Goal: Information Seeking & Learning: Learn about a topic

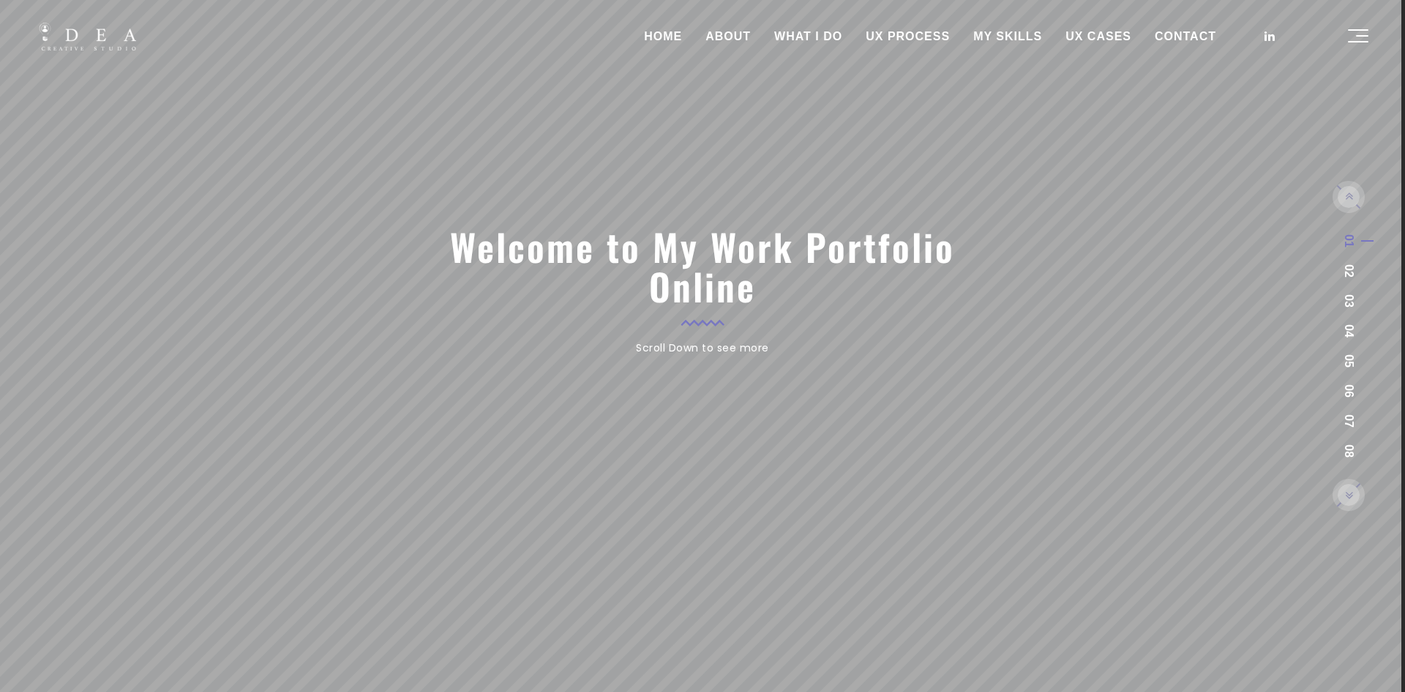
click at [732, 44] on link "ABOUT" at bounding box center [728, 36] width 69 height 37
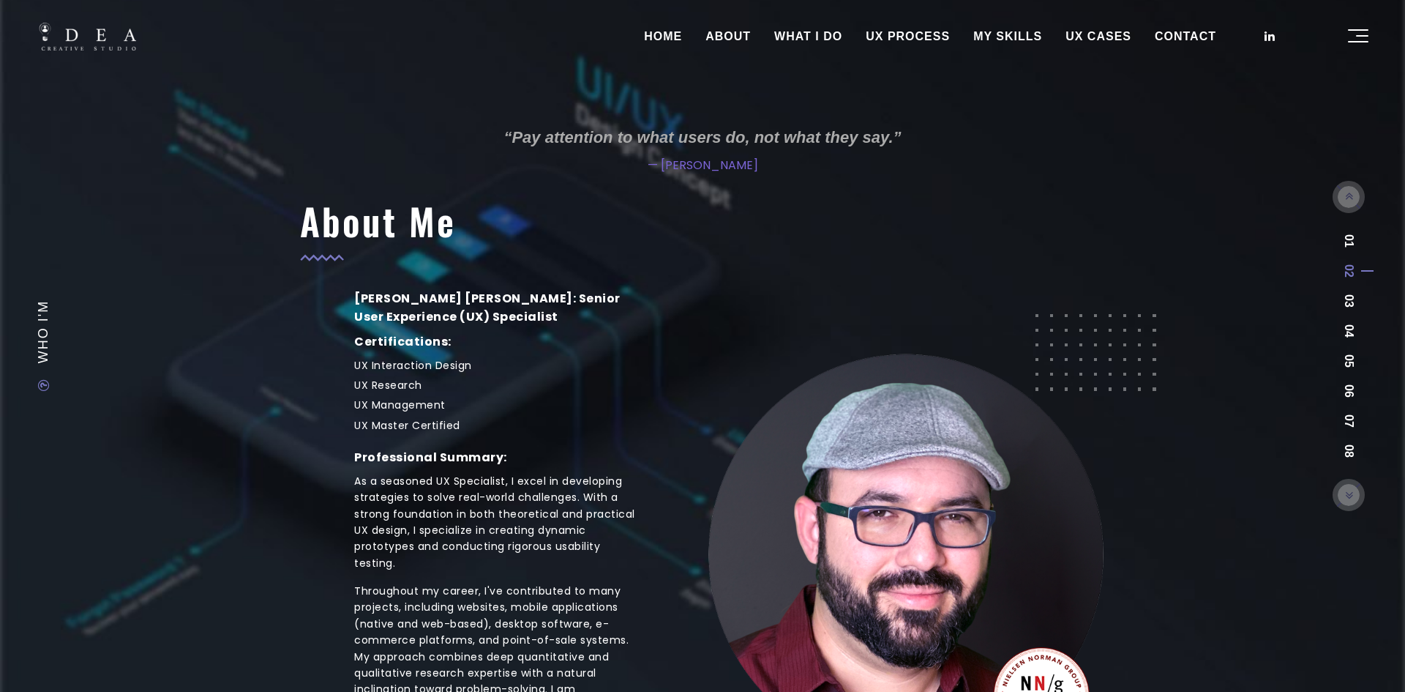
click at [1091, 39] on link "UX CASES" at bounding box center [1098, 36] width 89 height 37
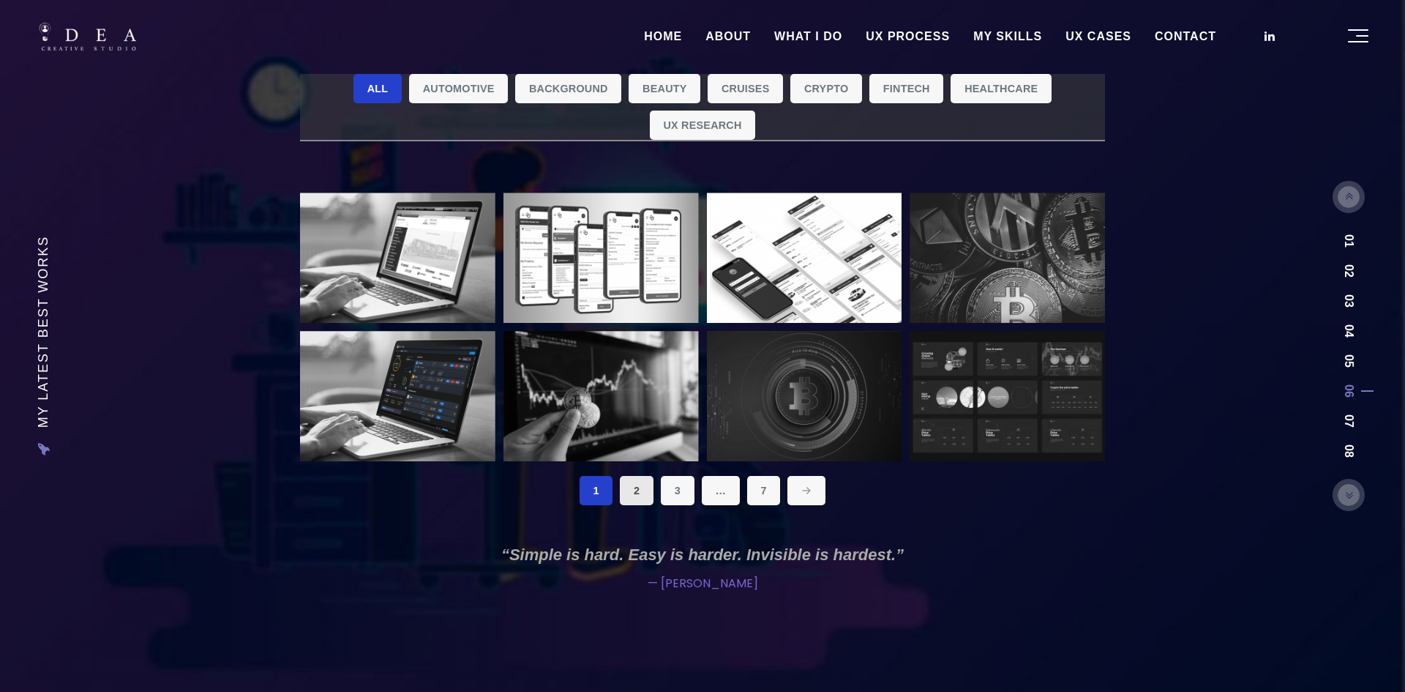
click at [632, 482] on link "2" at bounding box center [637, 490] width 34 height 29
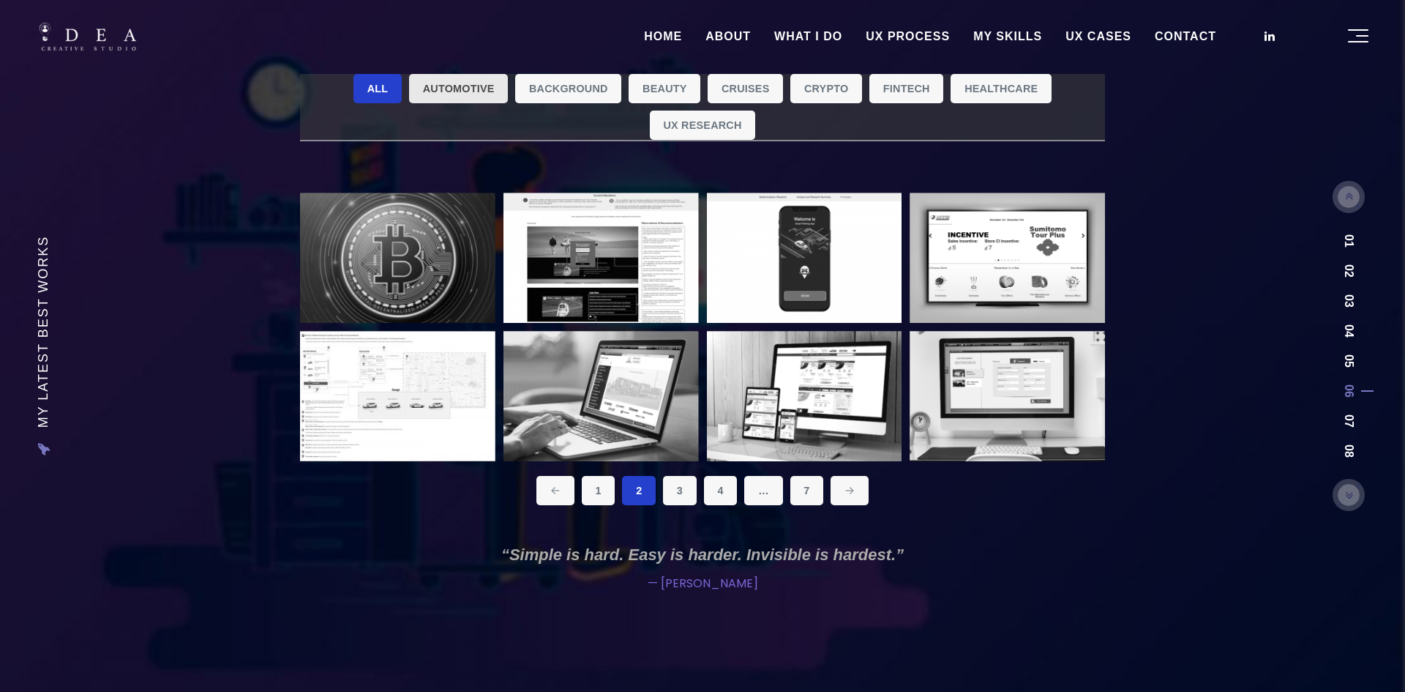
click at [455, 83] on link "Automotive" at bounding box center [458, 88] width 99 height 29
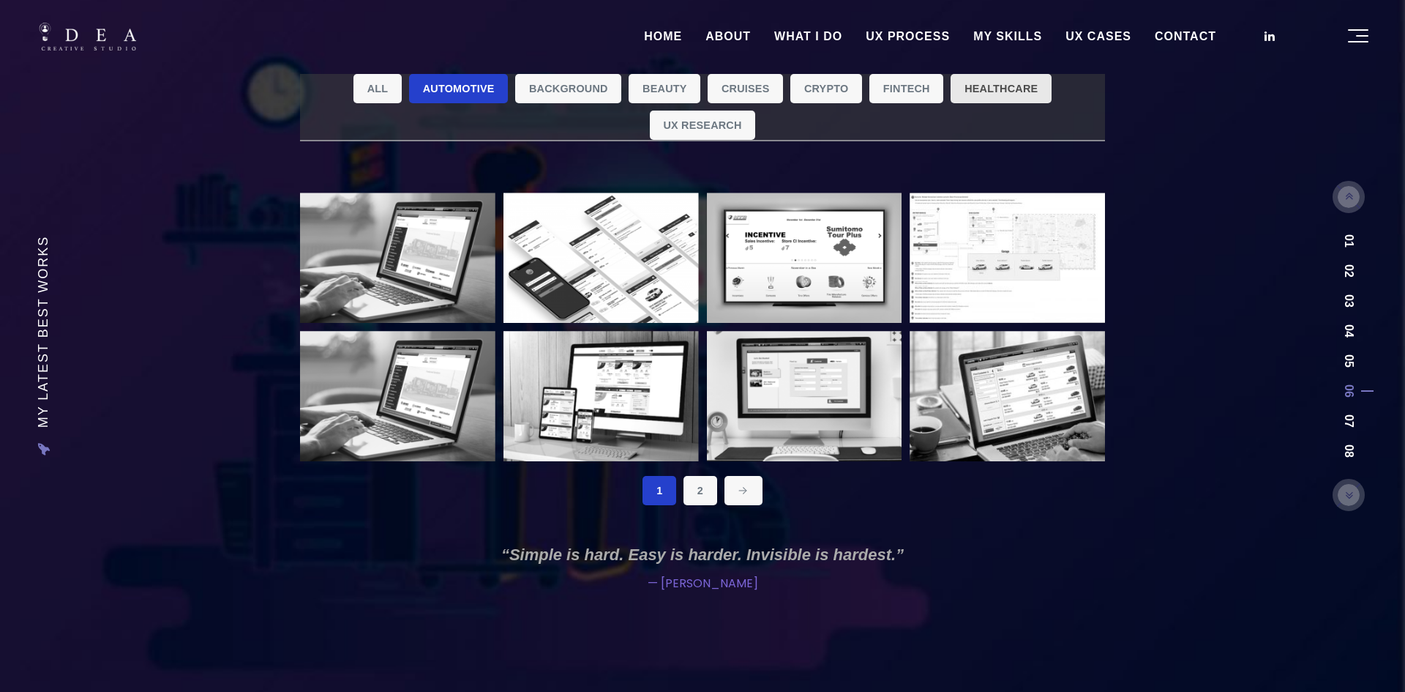
click at [1025, 90] on link "Healthcare" at bounding box center [1001, 88] width 101 height 29
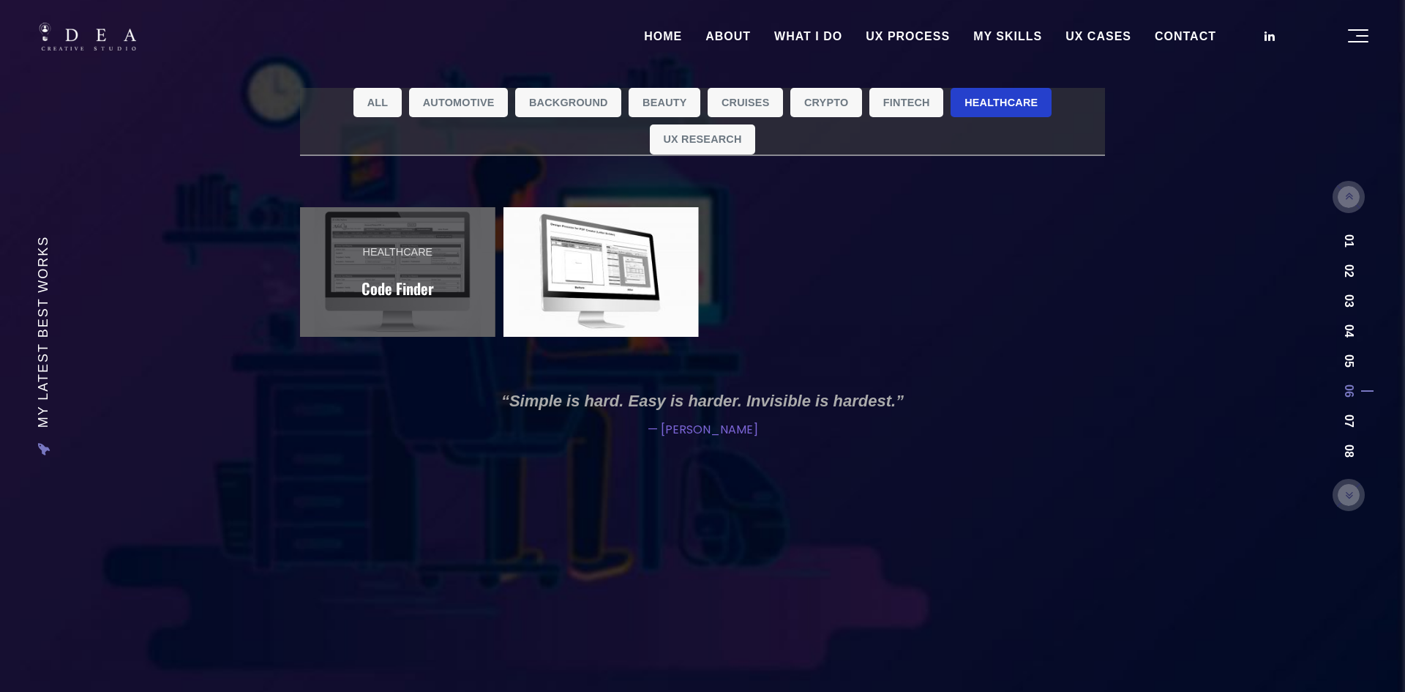
click at [449, 270] on link "Healthcare Code Finder" at bounding box center [397, 272] width 195 height 130
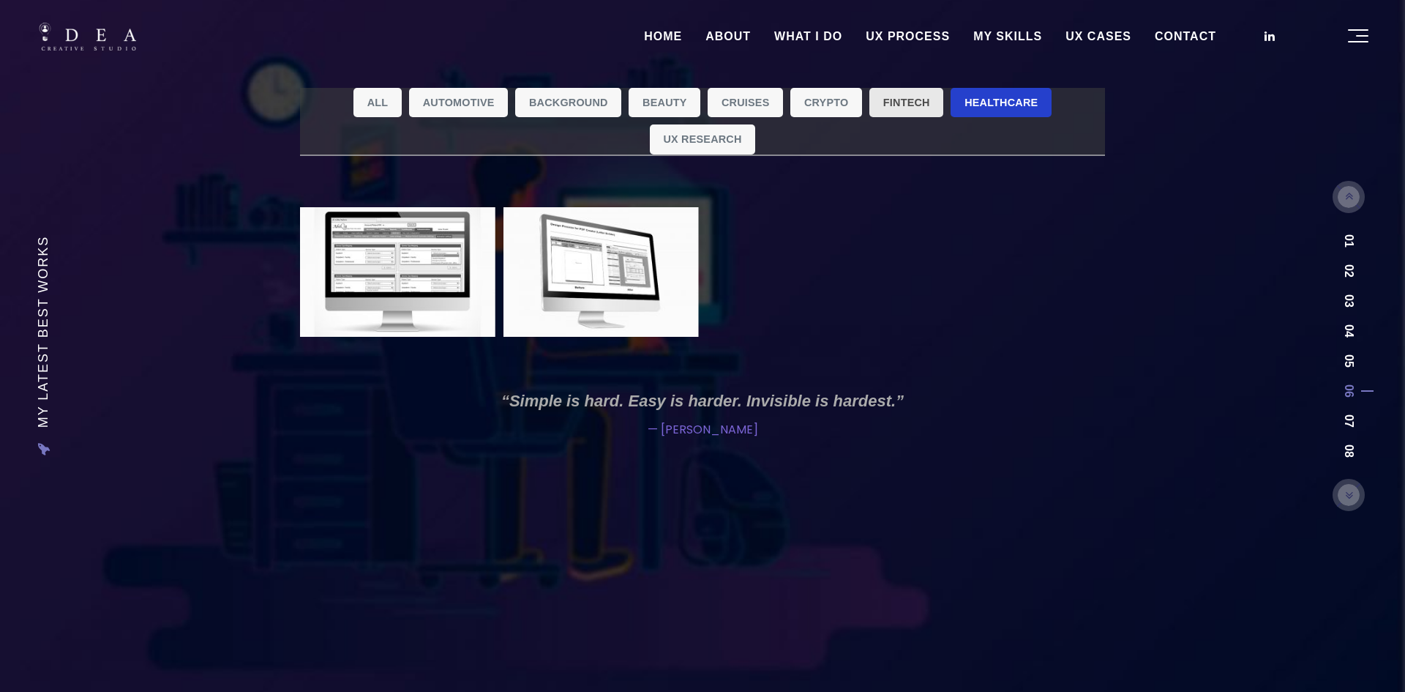
click at [908, 104] on link "Fintech" at bounding box center [907, 102] width 74 height 29
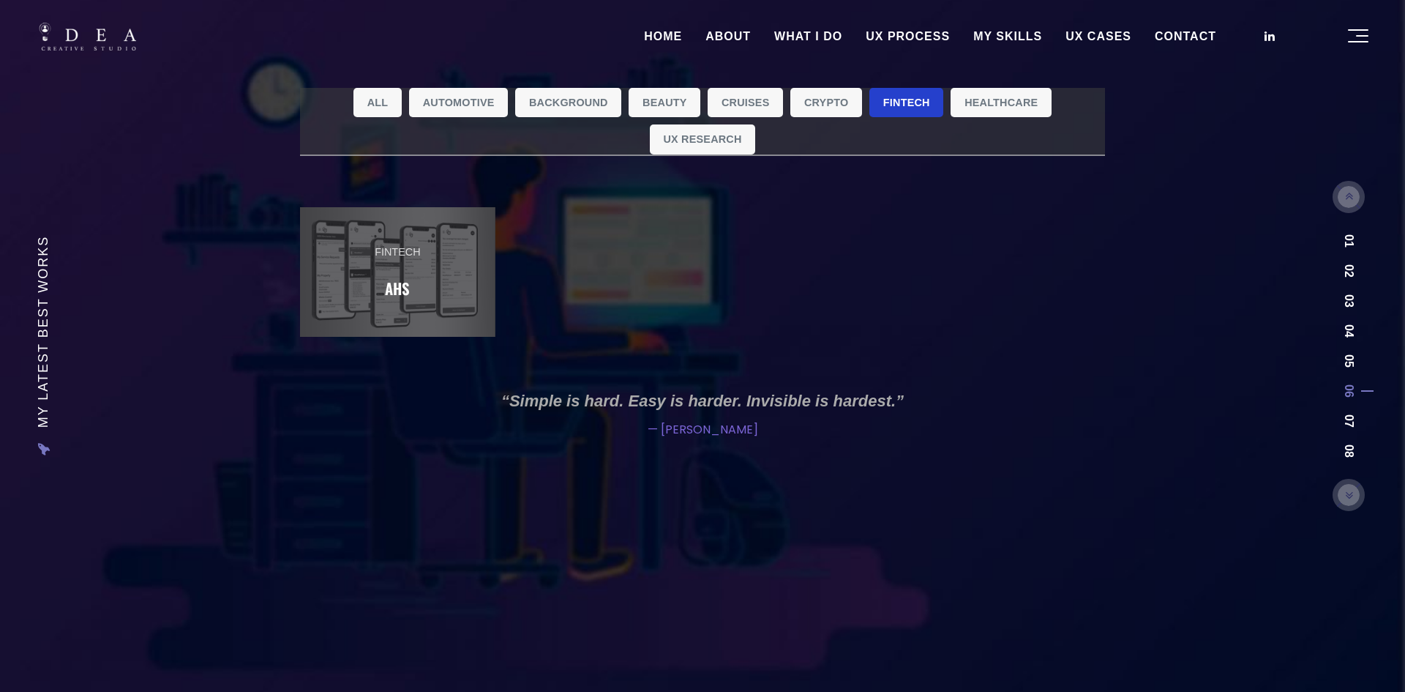
click at [414, 252] on span "Fintech" at bounding box center [397, 252] width 45 height 17
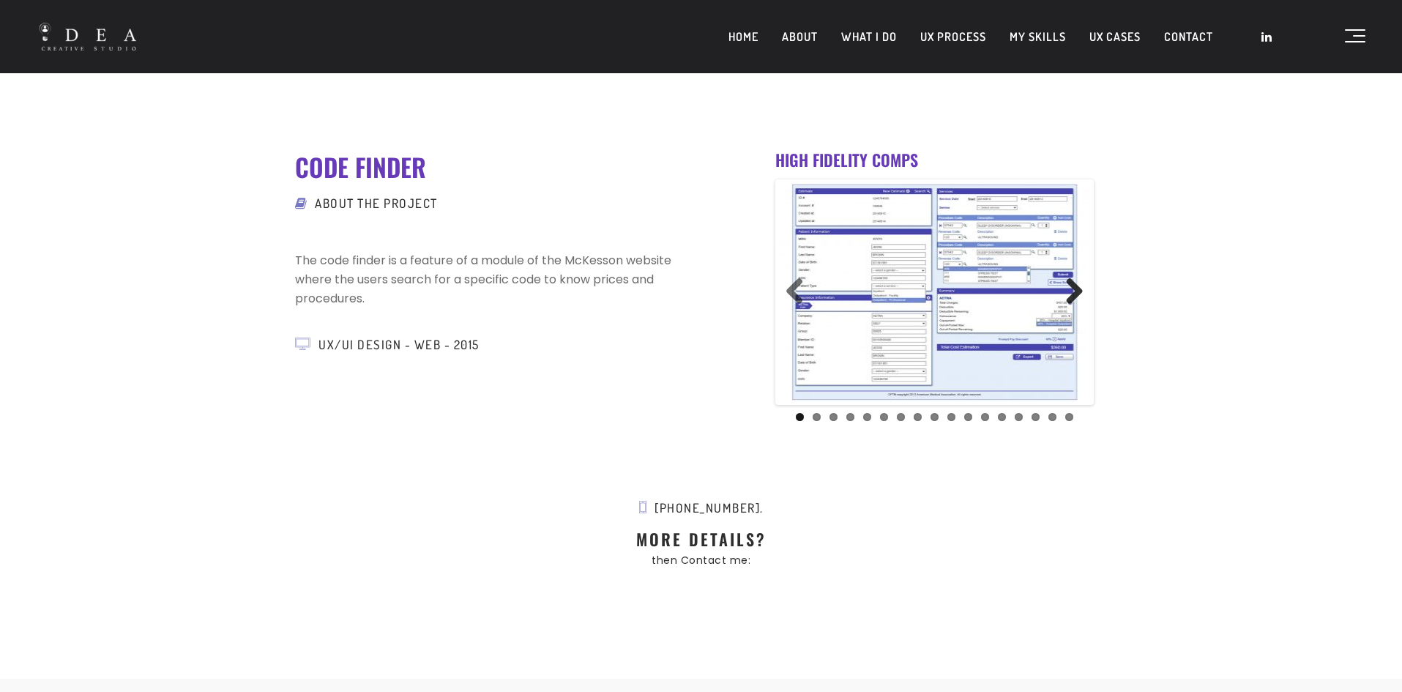
click at [1072, 284] on link "Next" at bounding box center [1068, 291] width 29 height 29
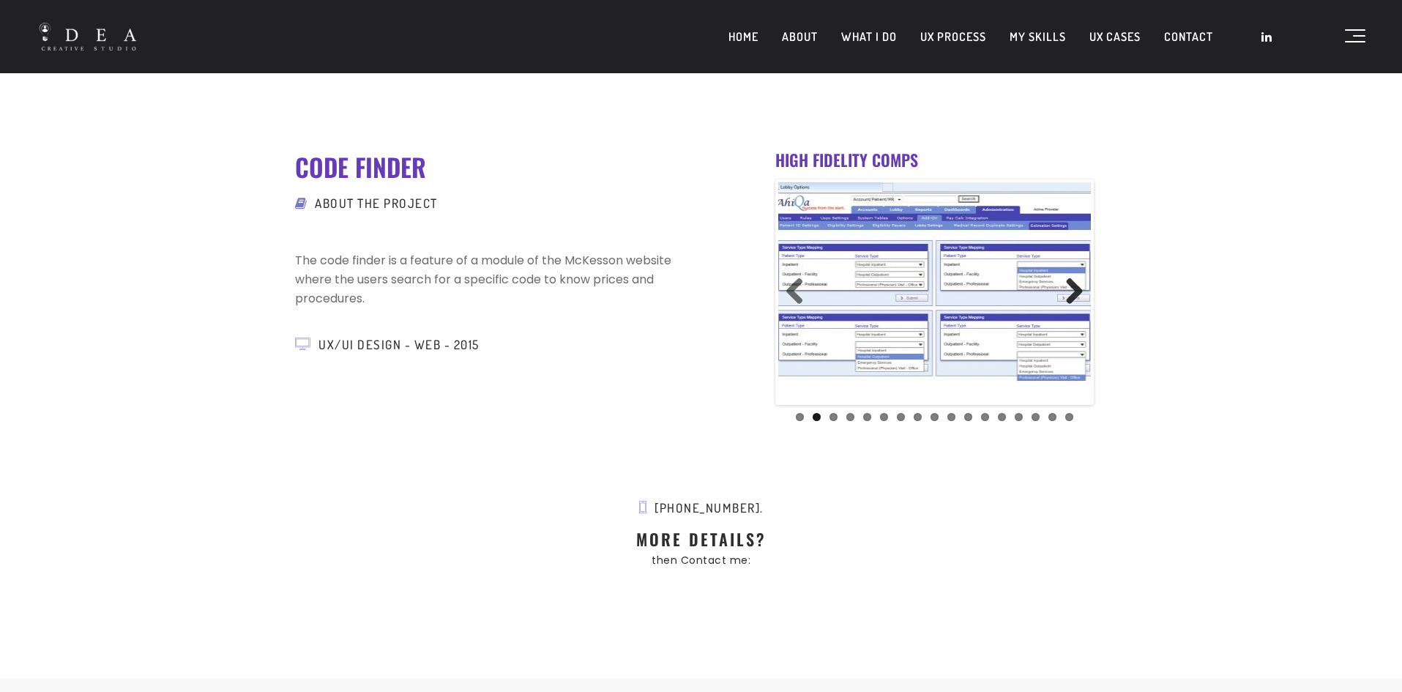
click at [1072, 283] on link "Next" at bounding box center [1068, 291] width 29 height 29
click at [1072, 282] on link "Next" at bounding box center [1068, 291] width 29 height 29
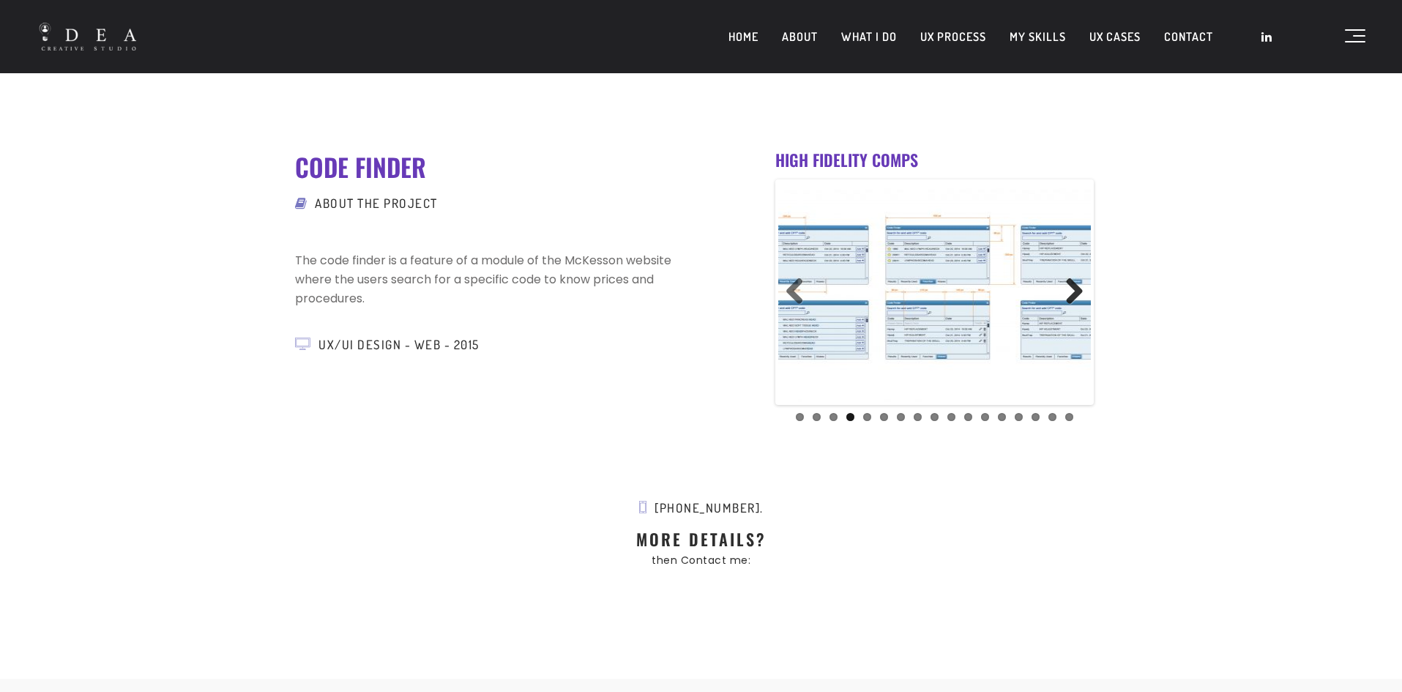
click at [1072, 282] on link "Next" at bounding box center [1068, 291] width 29 height 29
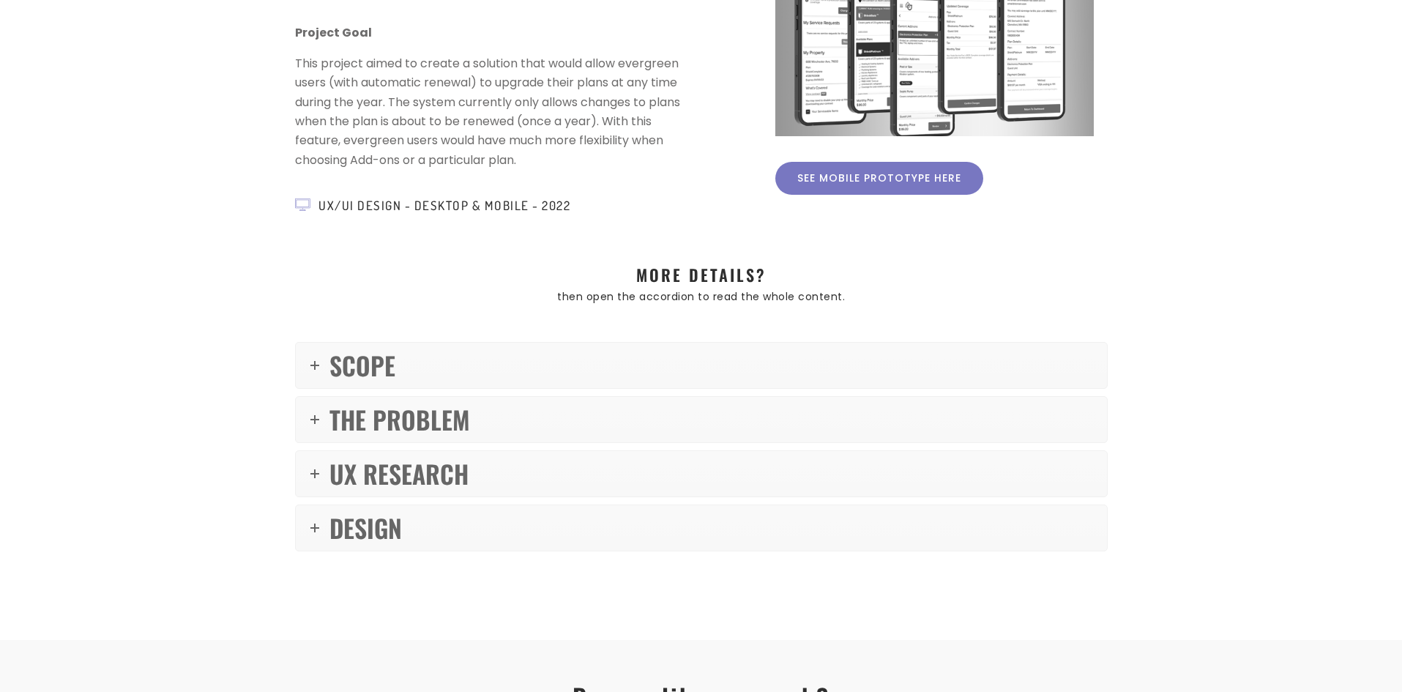
scroll to position [293, 0]
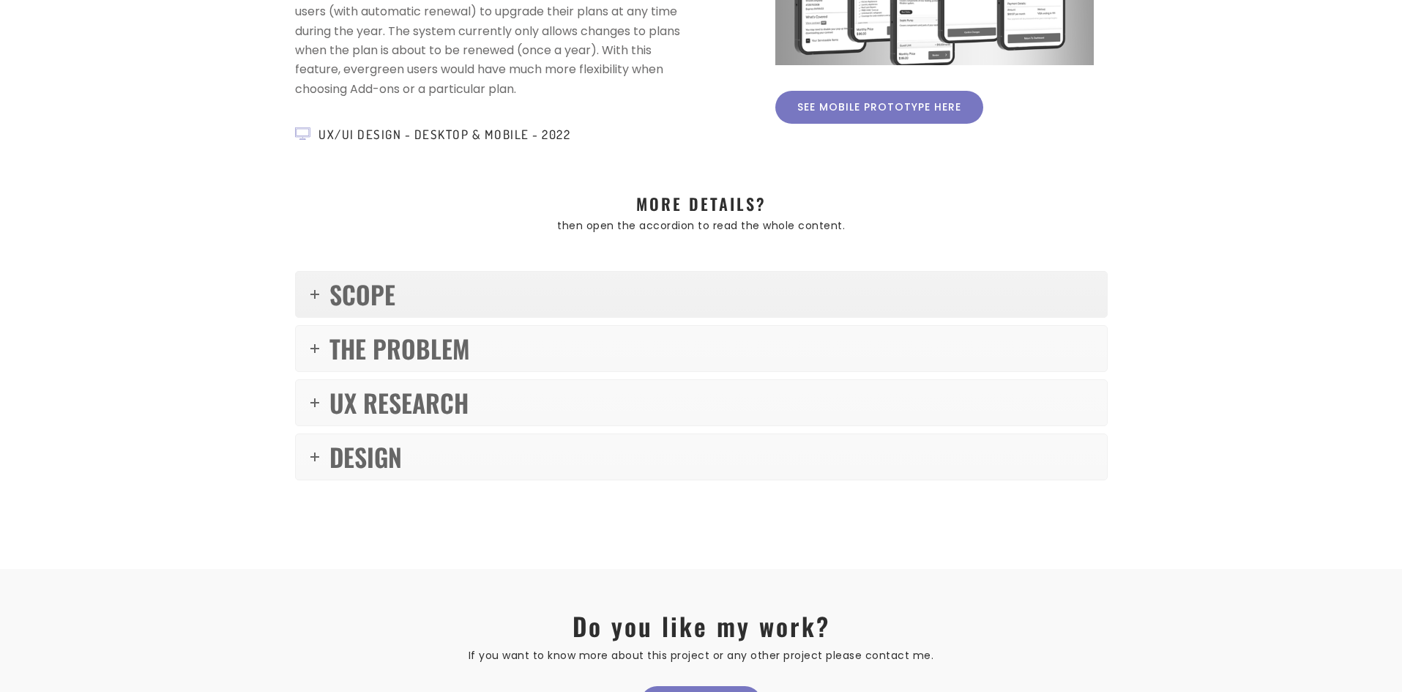
click at [641, 289] on link "SCOPE" at bounding box center [701, 294] width 811 height 45
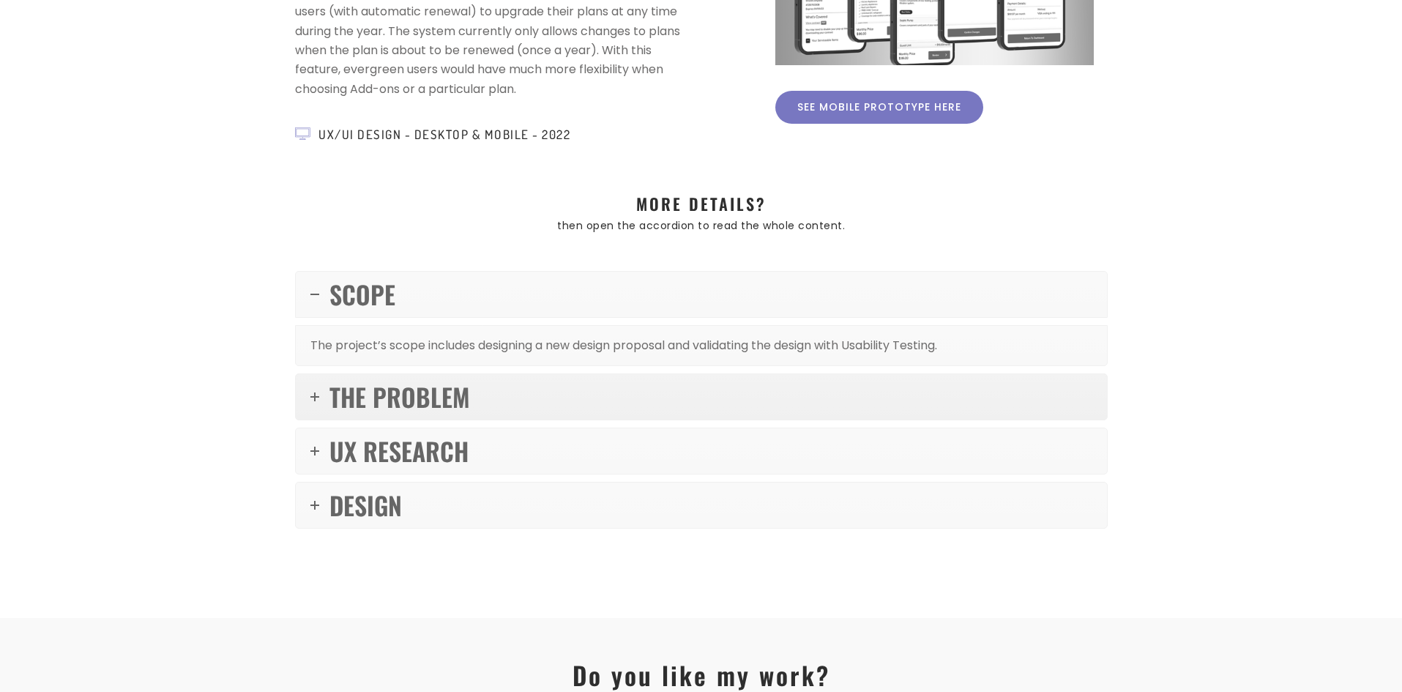
click at [597, 403] on link "THE PROBLEM" at bounding box center [701, 396] width 811 height 45
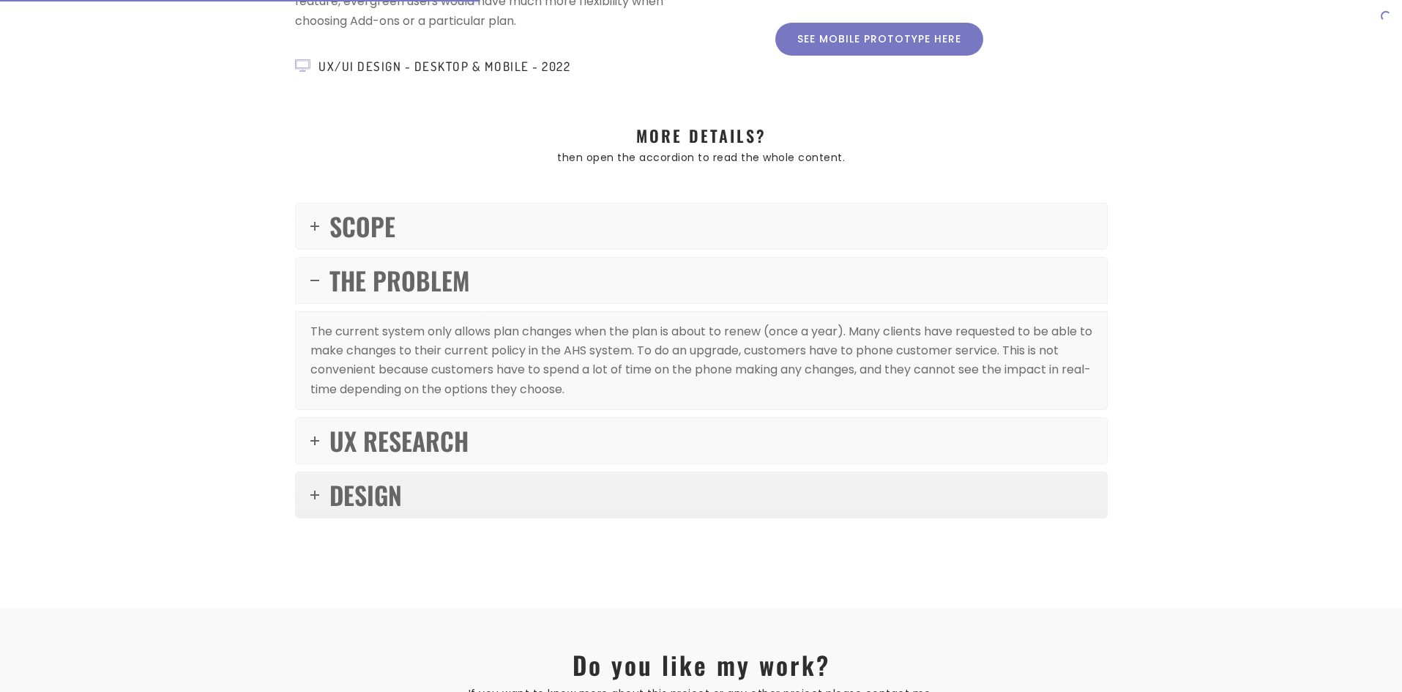
scroll to position [439, 0]
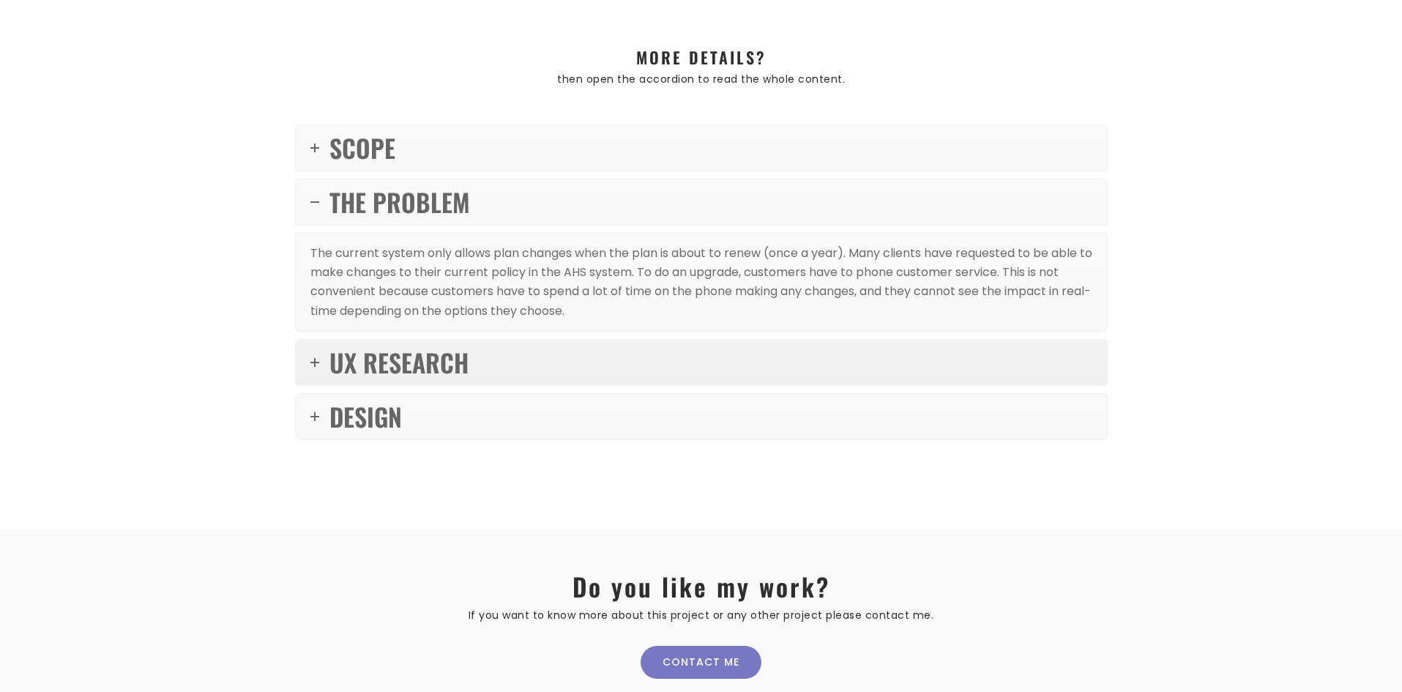
click at [672, 363] on link "UX RESEARCH" at bounding box center [701, 362] width 811 height 45
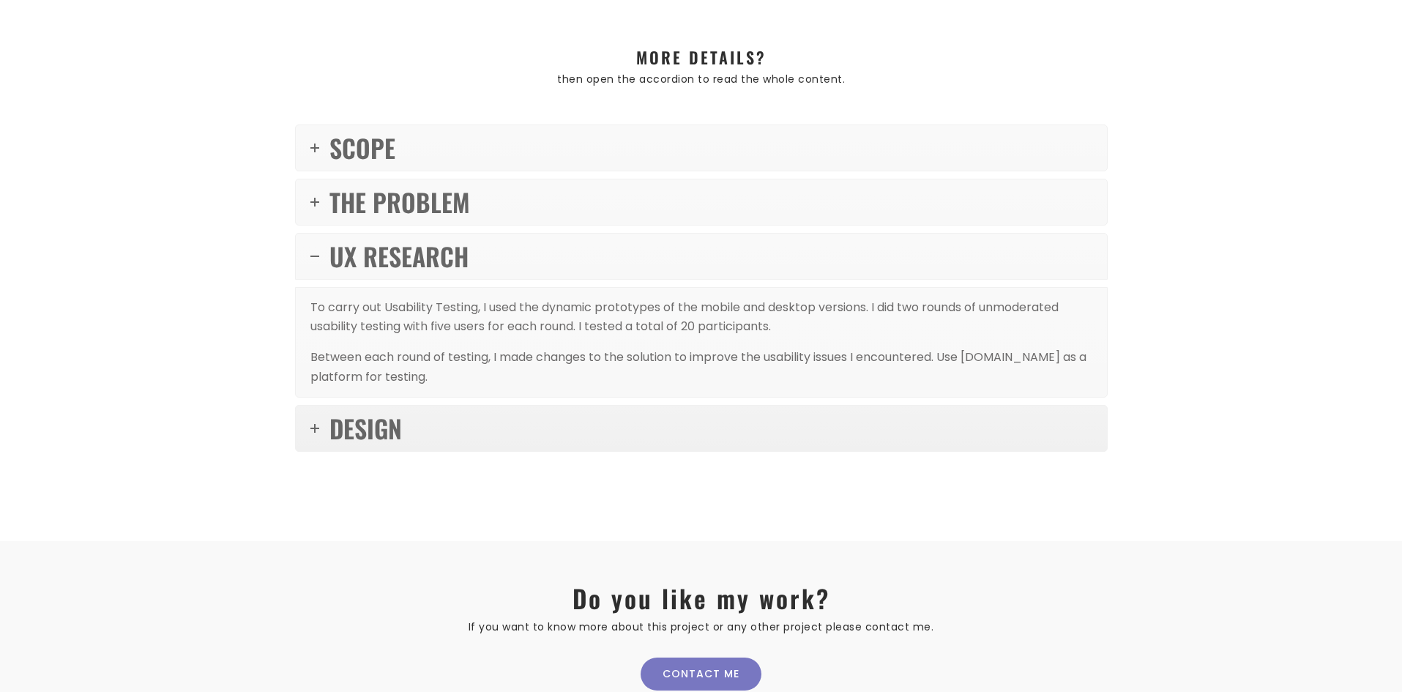
click at [638, 422] on link "DESIGN" at bounding box center [701, 427] width 811 height 45
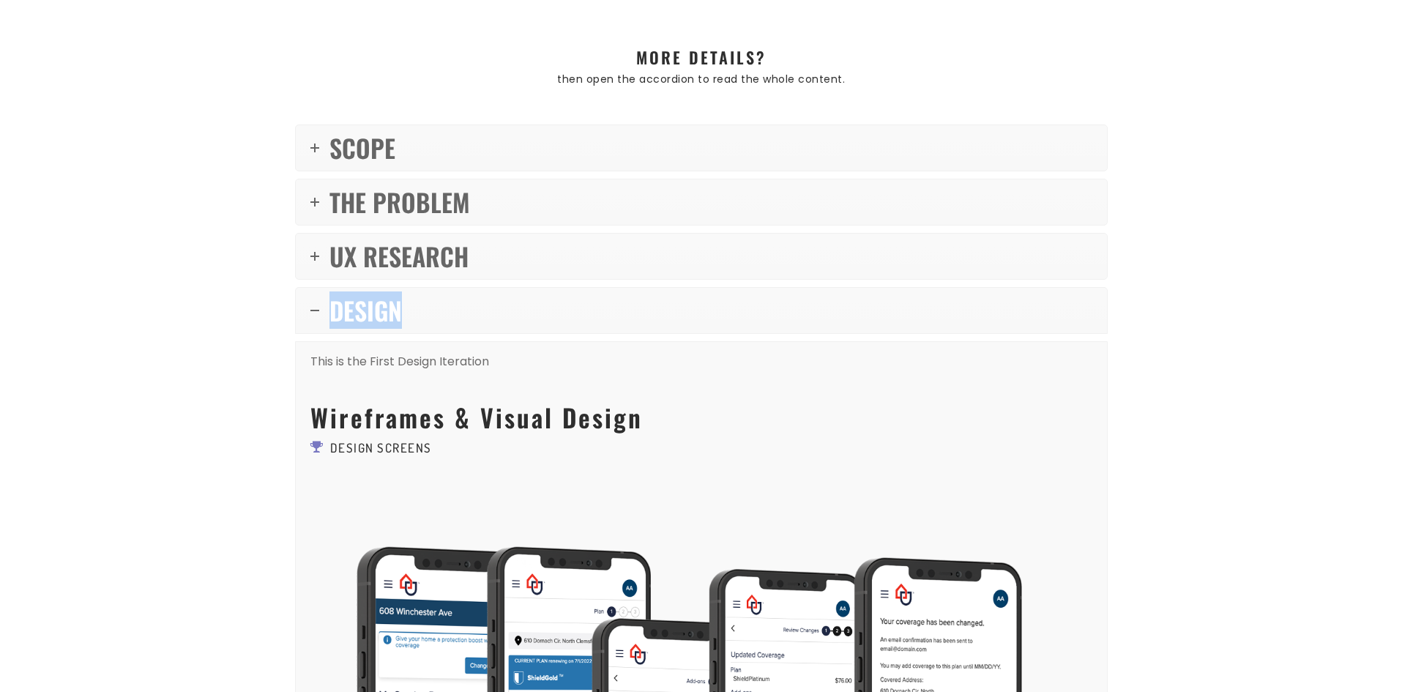
drag, startPoint x: 1398, startPoint y: 236, endPoint x: 1394, endPoint y: 300, distance: 63.8
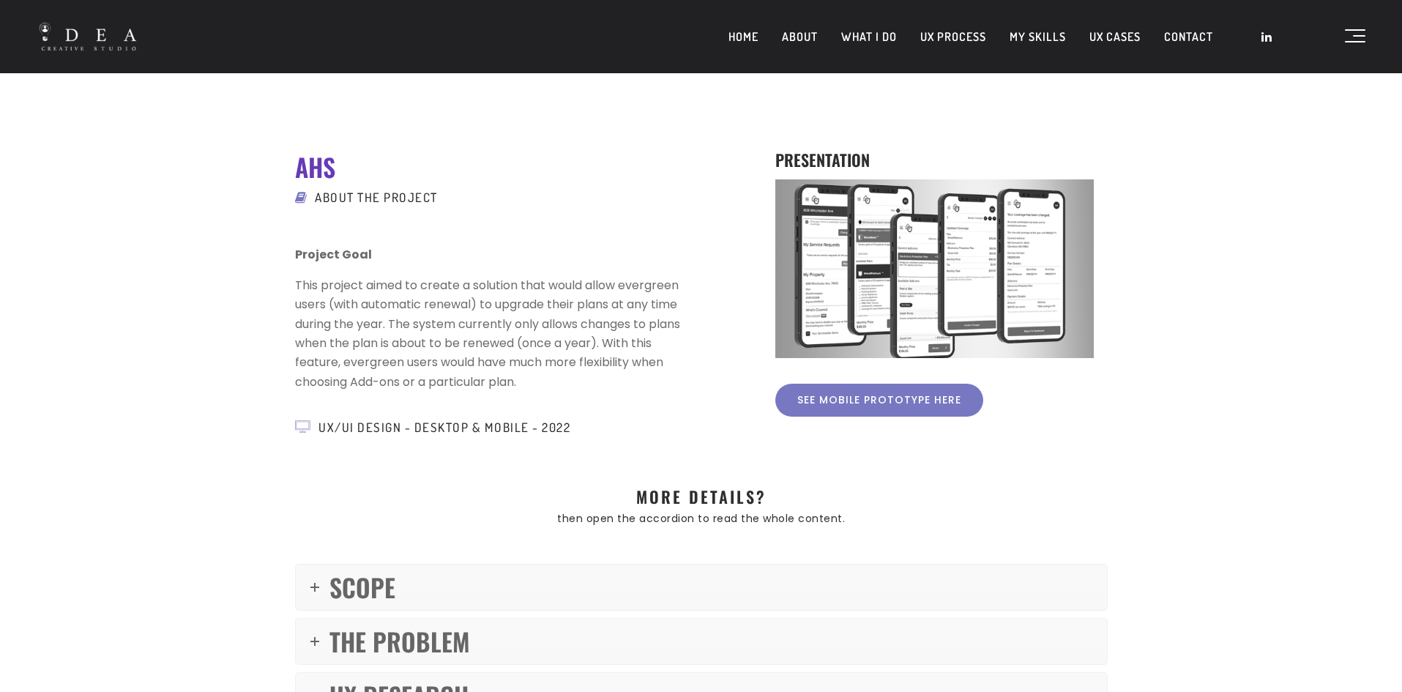
click at [1110, 34] on link "UX CASES" at bounding box center [1114, 36] width 75 height 37
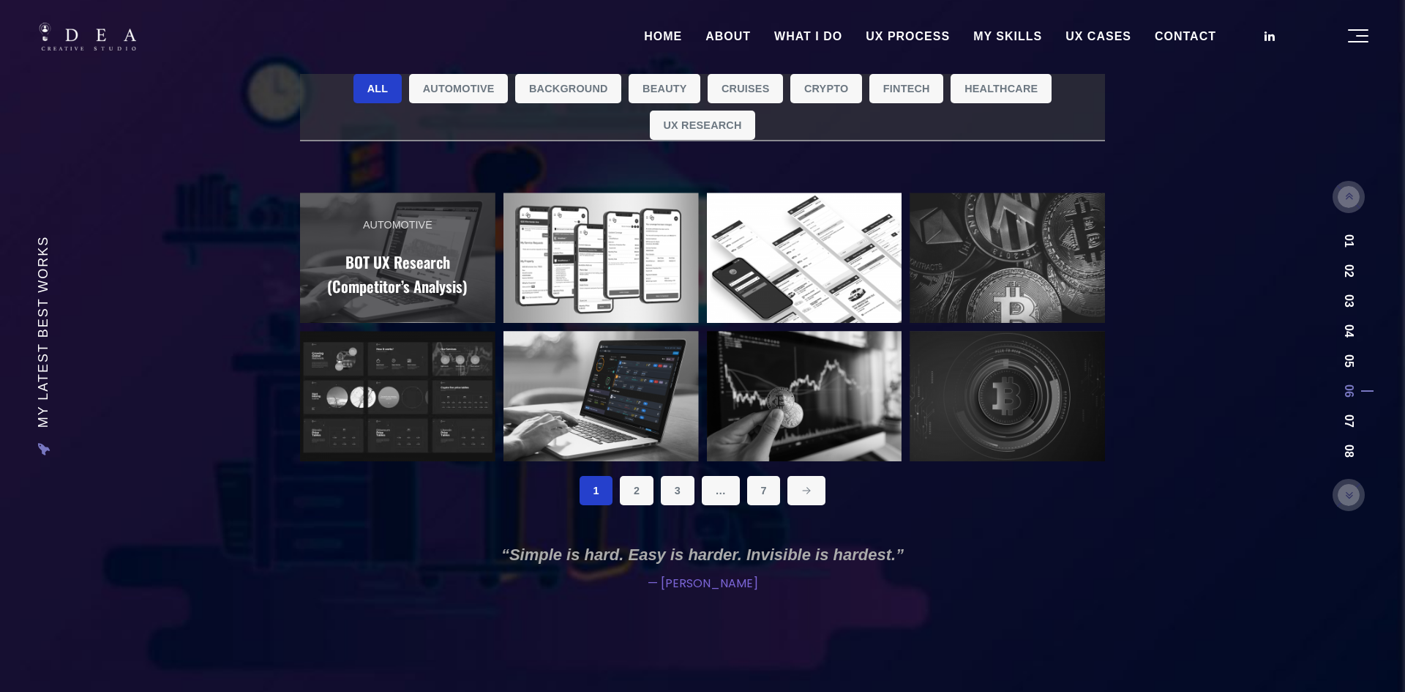
click at [398, 282] on h2 "BOT UX Research (Competitor’s Analysis)" at bounding box center [398, 274] width 149 height 49
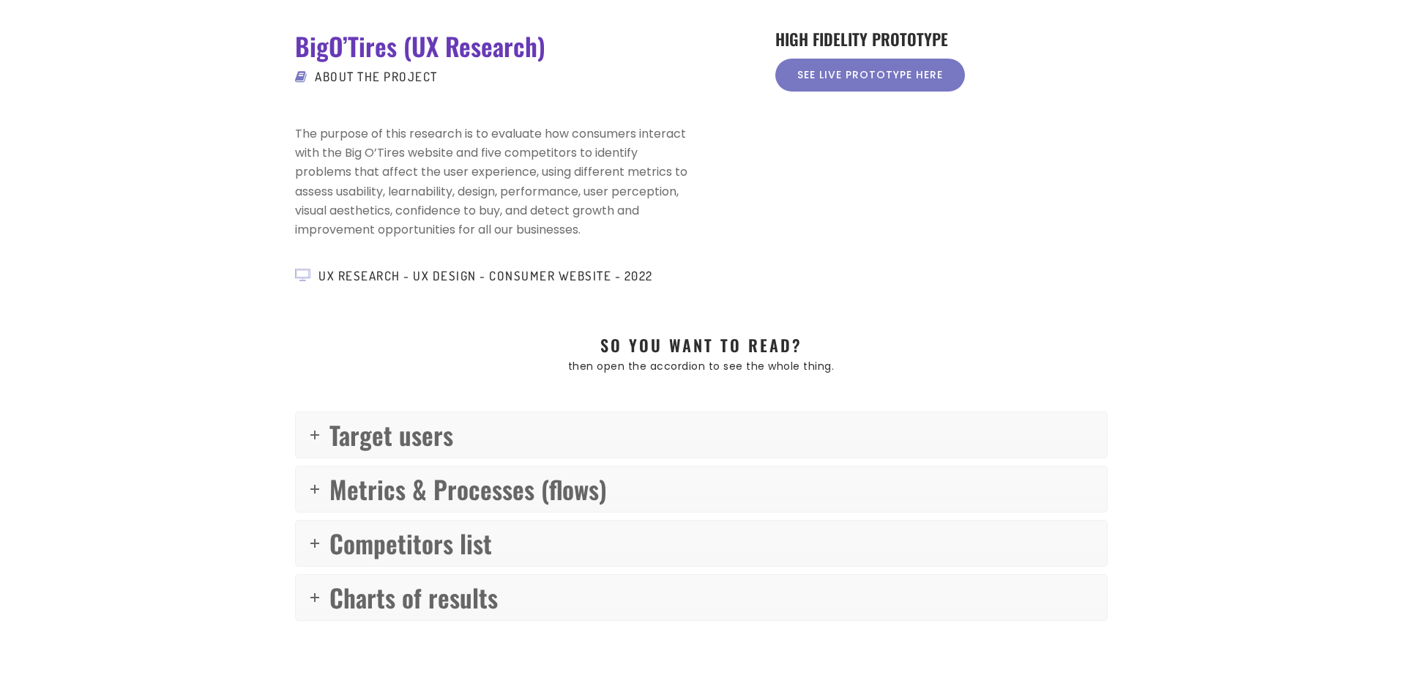
scroll to position [146, 0]
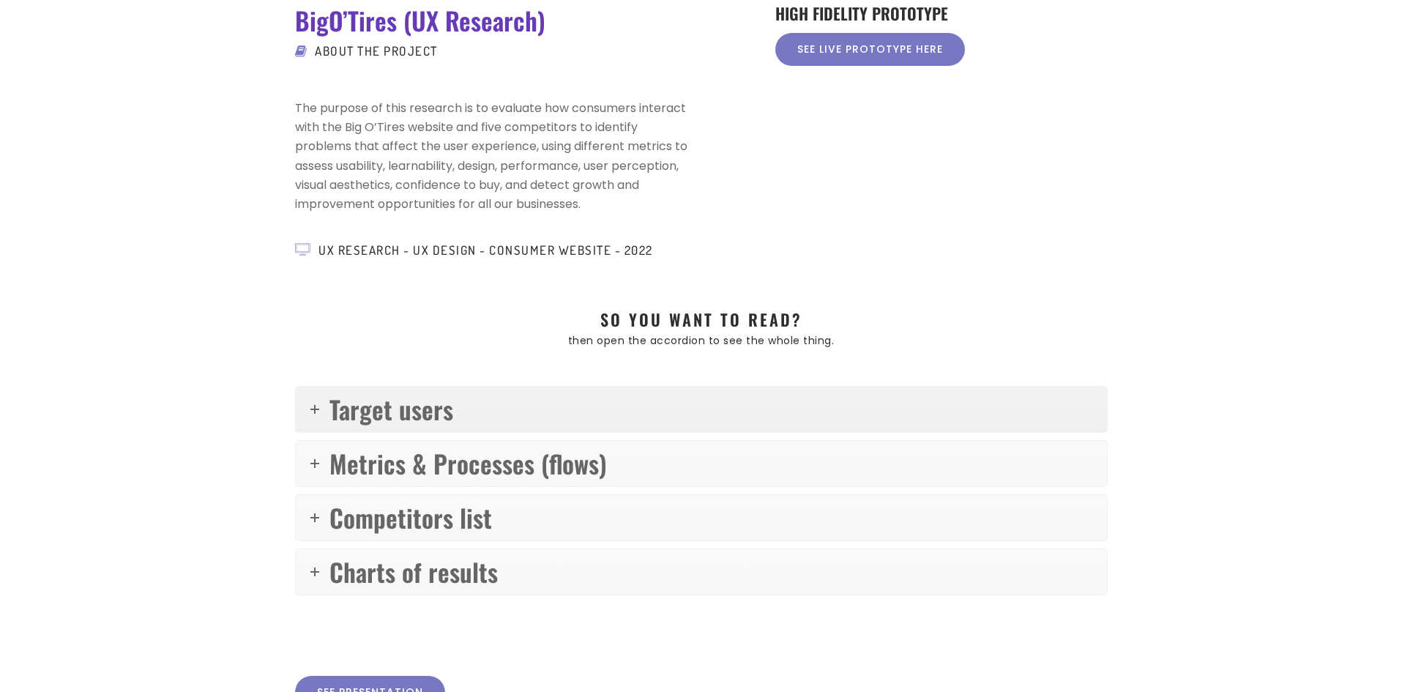
click at [665, 411] on link "Target users" at bounding box center [701, 408] width 811 height 45
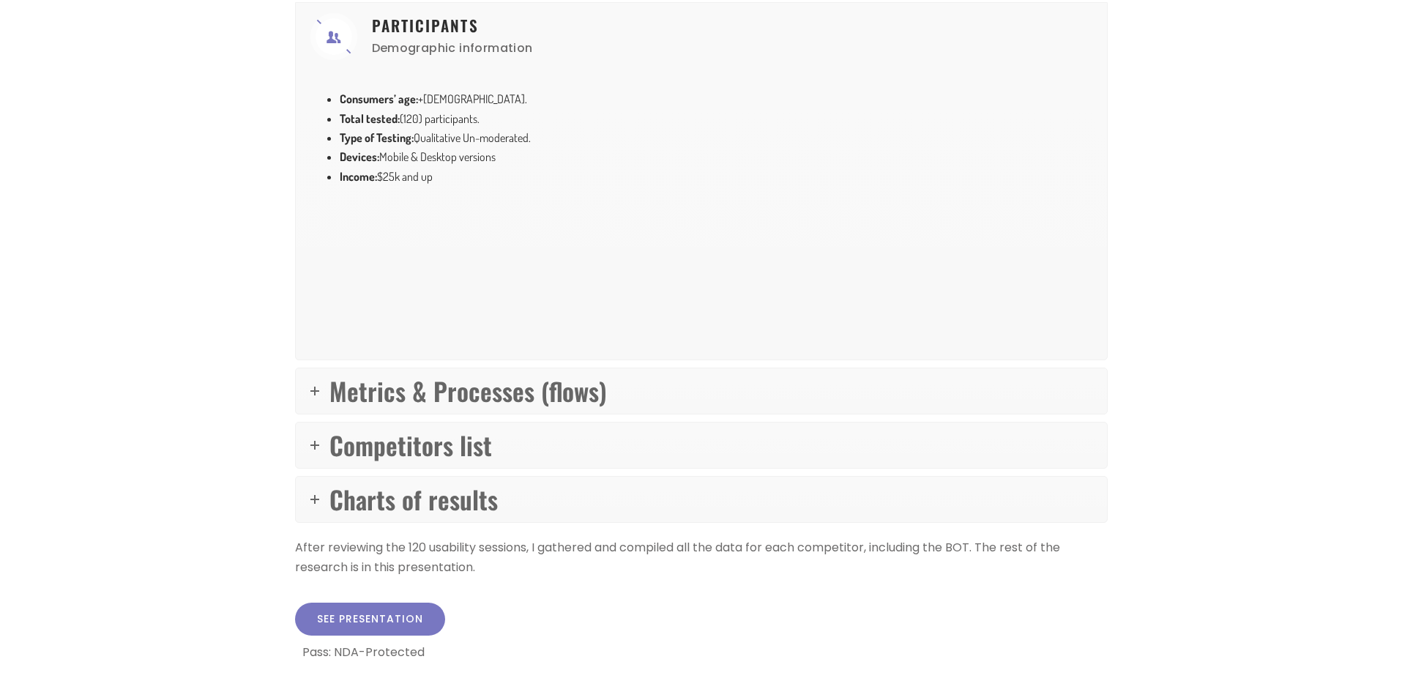
scroll to position [586, 0]
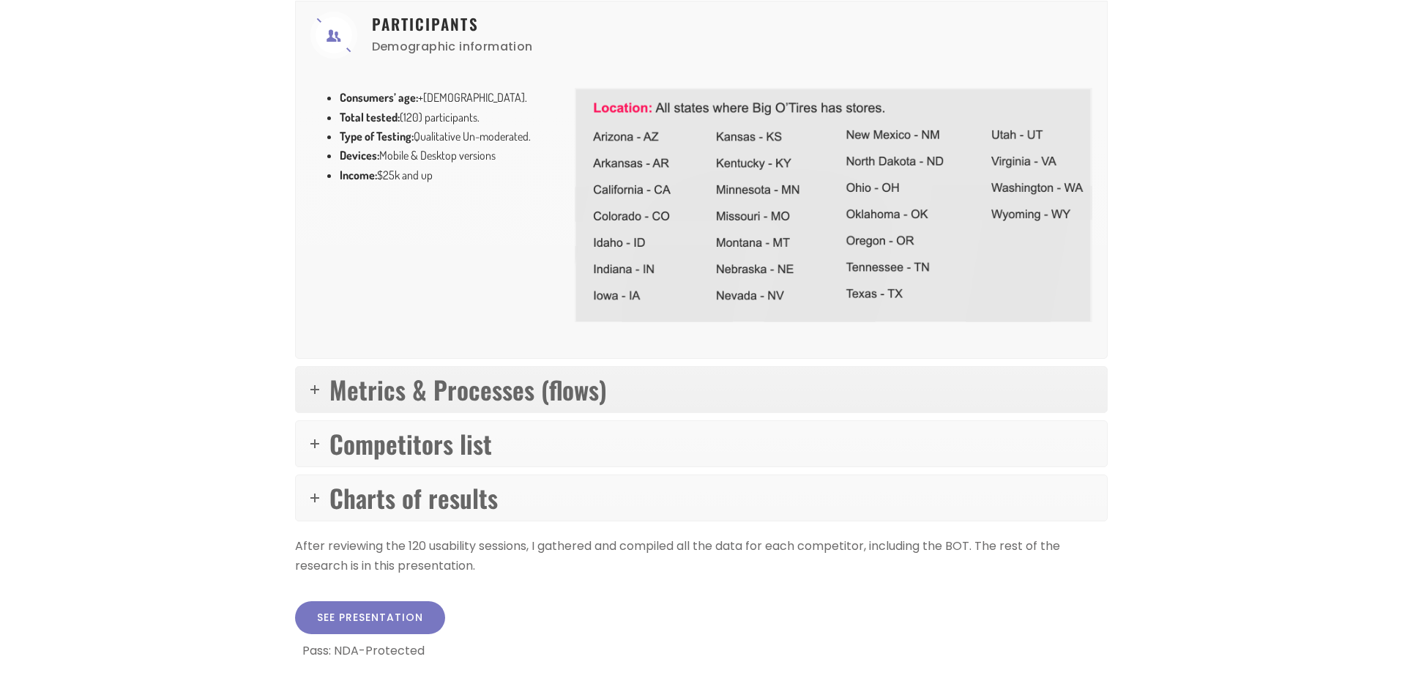
click at [745, 382] on link "Metrics & Processes (flows)" at bounding box center [701, 389] width 811 height 45
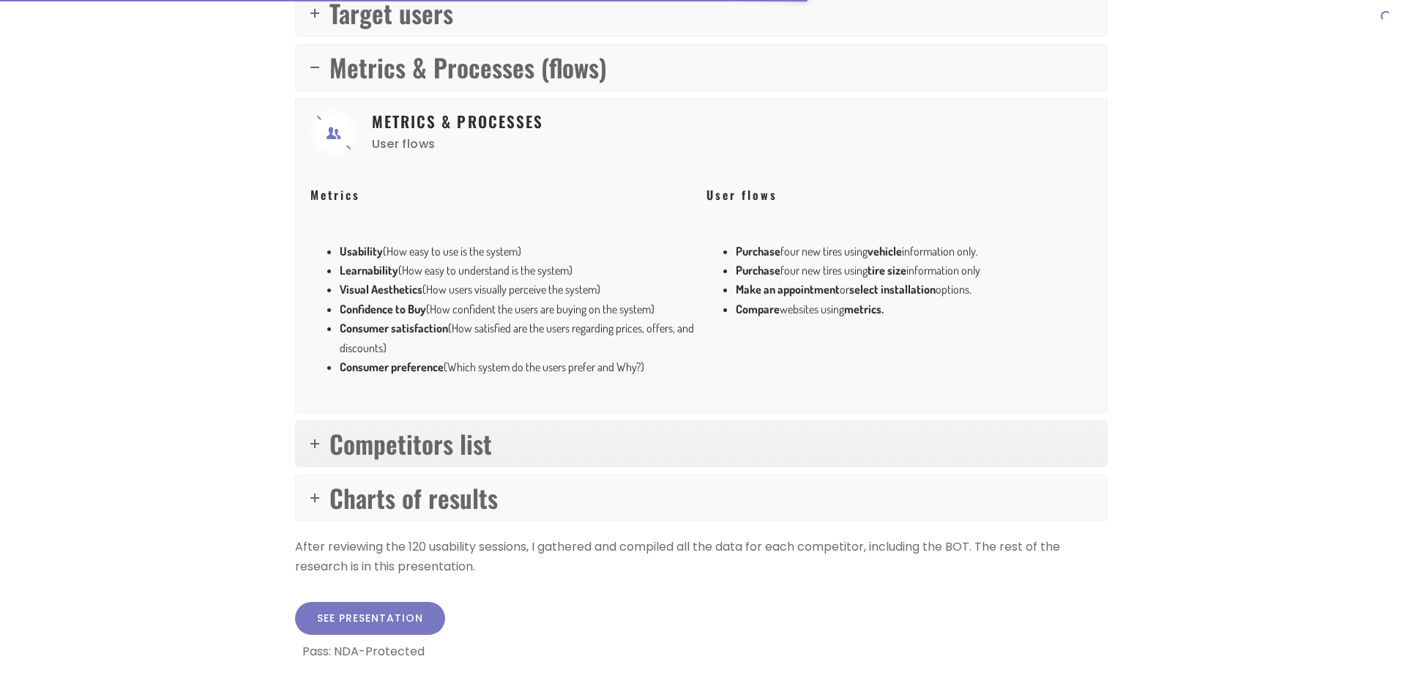
scroll to position [541, 0]
click at [716, 456] on link "Competitors list" at bounding box center [701, 444] width 811 height 45
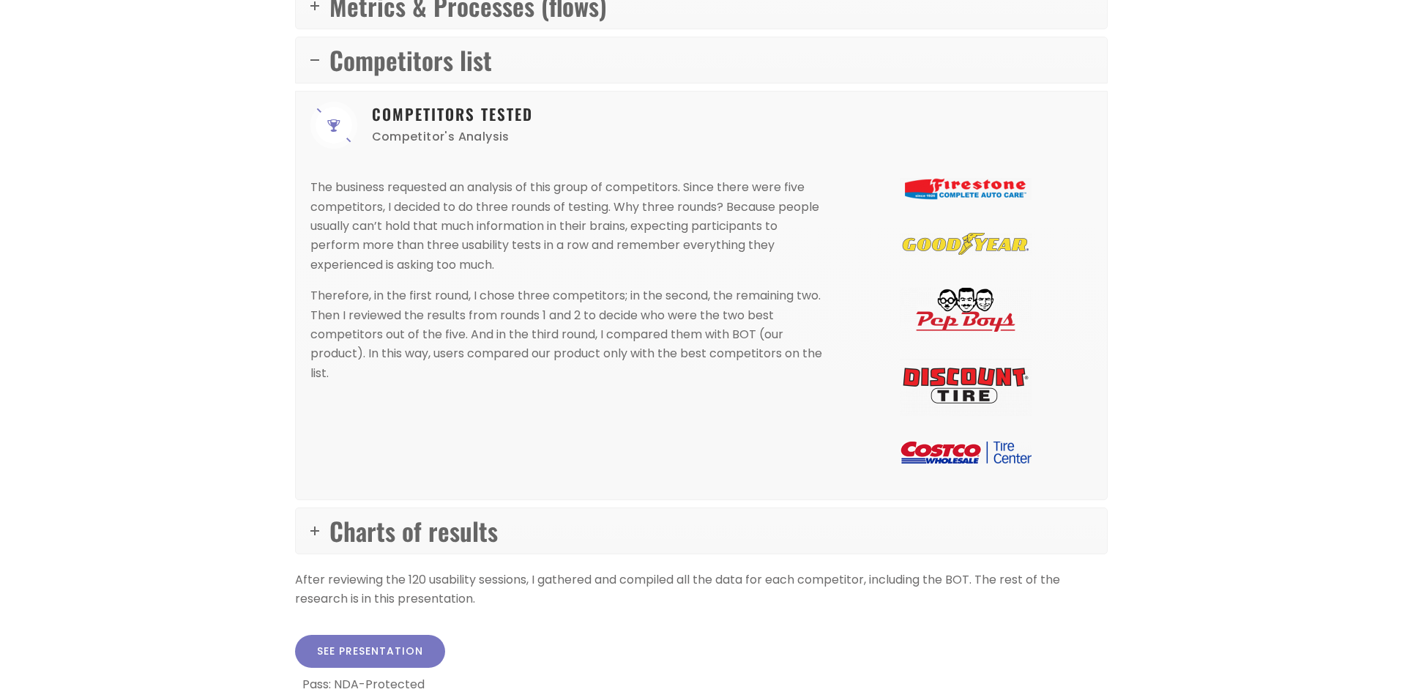
scroll to position [687, 0]
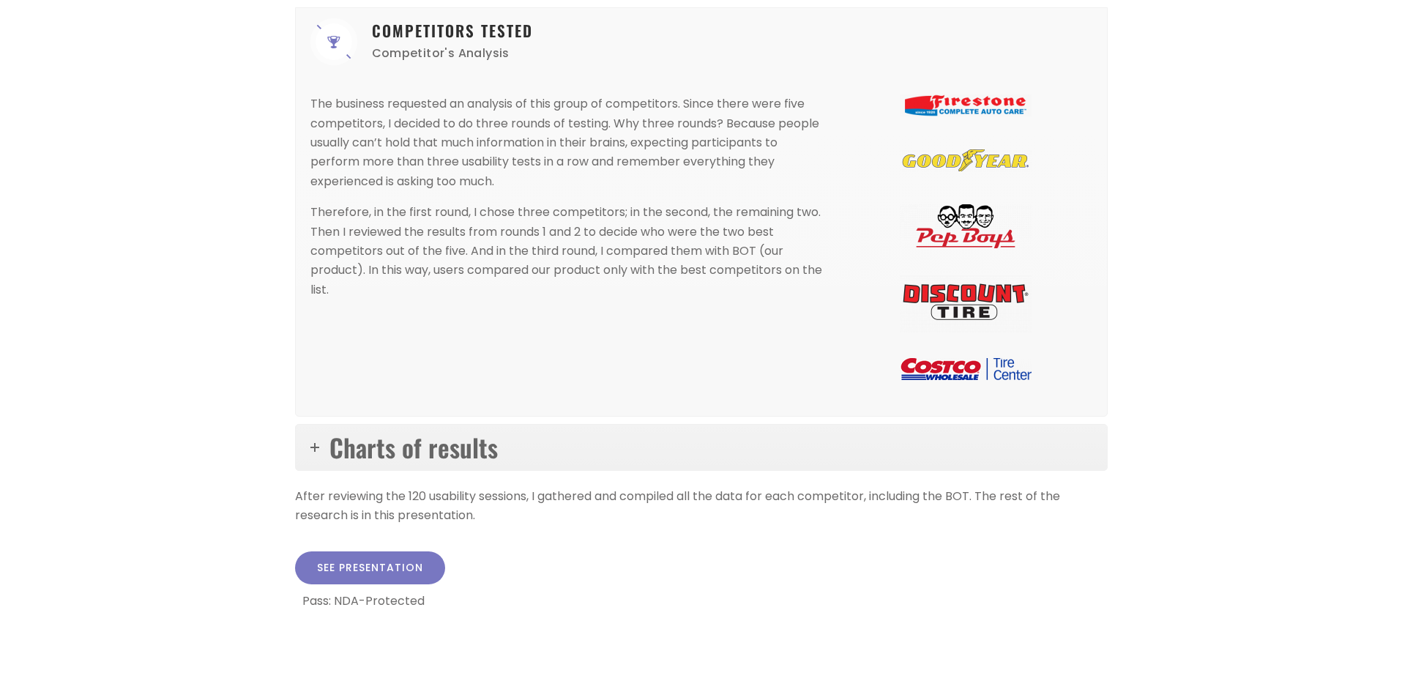
click at [747, 460] on link "Charts of results" at bounding box center [701, 447] width 811 height 45
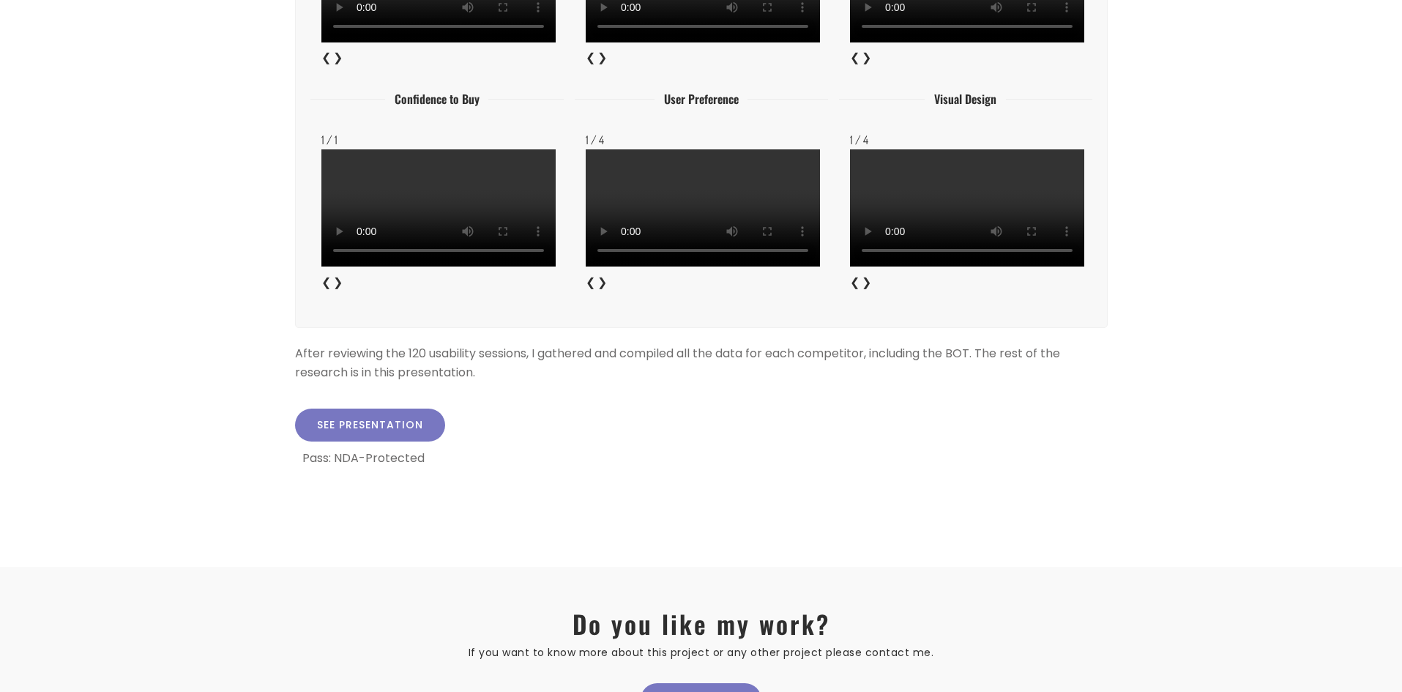
scroll to position [1899, 0]
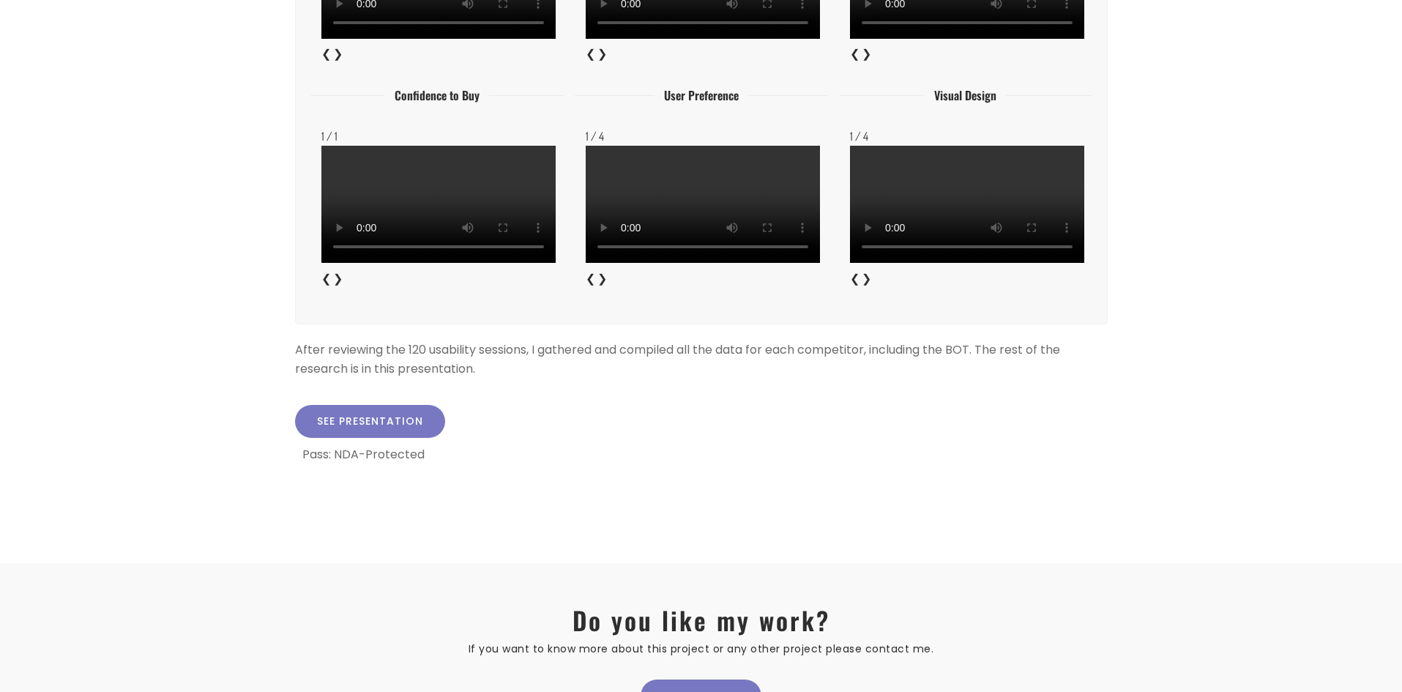
click at [383, 416] on link "See presentation" at bounding box center [370, 421] width 150 height 33
